Goal: Find specific page/section: Find specific page/section

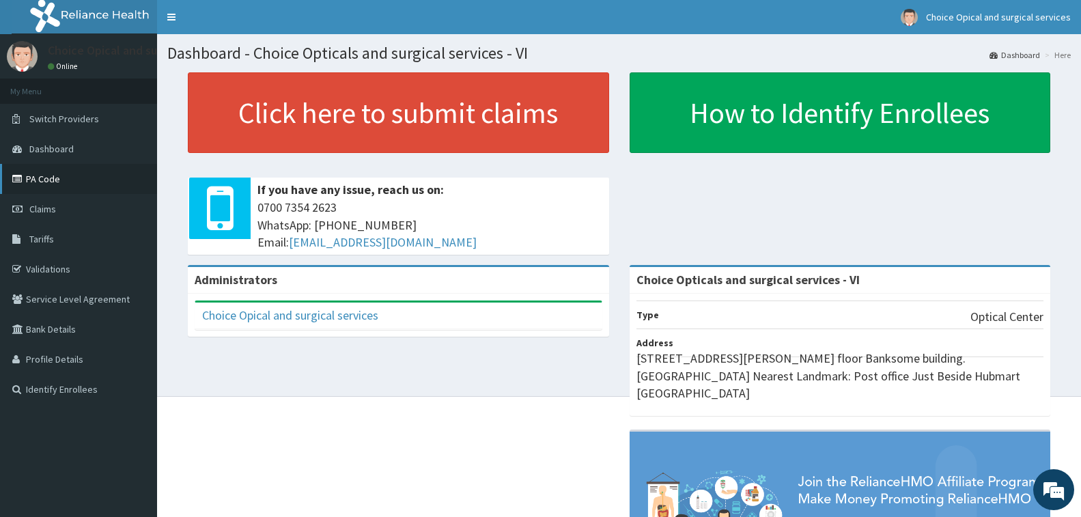
click at [64, 175] on link "PA Code" at bounding box center [78, 179] width 157 height 30
